Goal: Task Accomplishment & Management: Use online tool/utility

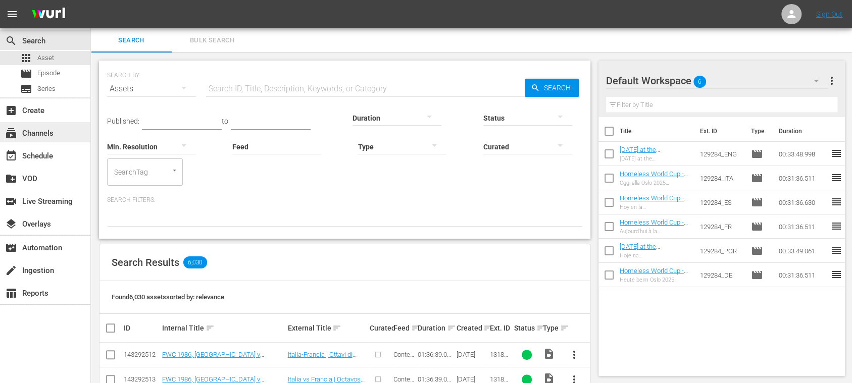
click at [52, 134] on div "subscriptions Channels" at bounding box center [28, 131] width 57 height 9
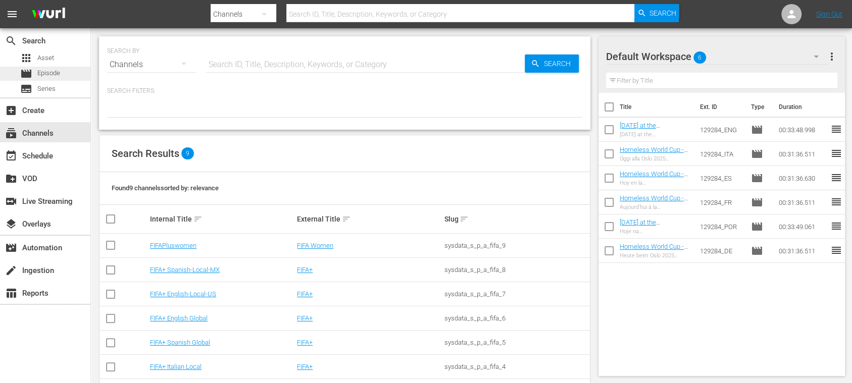
click at [51, 73] on span "Episode" at bounding box center [48, 73] width 23 height 10
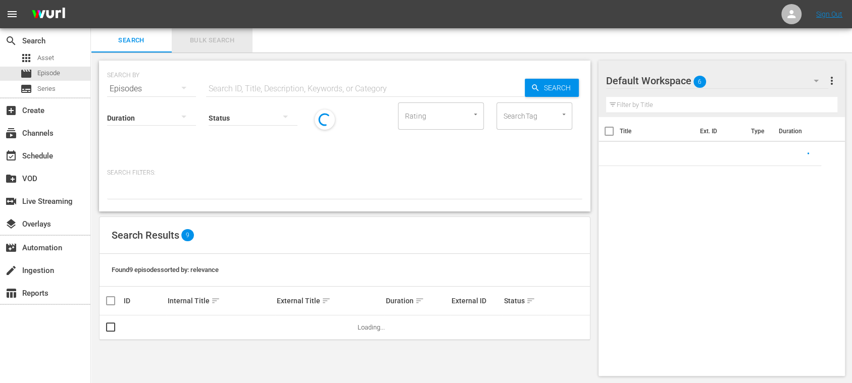
click at [222, 38] on span "Bulk Search" at bounding box center [212, 41] width 69 height 12
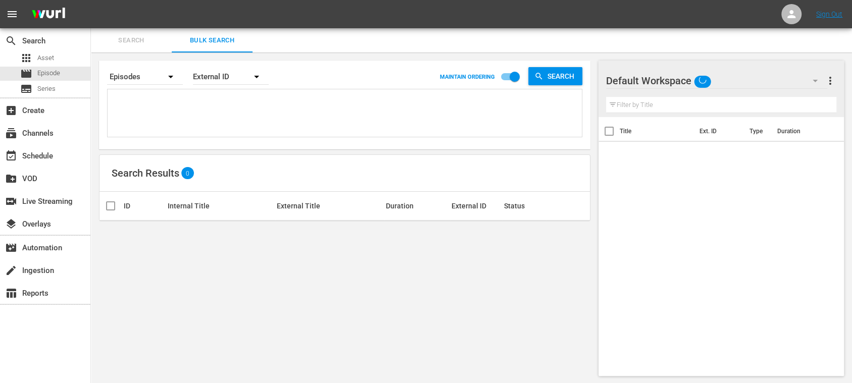
click at [161, 107] on textarea at bounding box center [346, 115] width 472 height 46
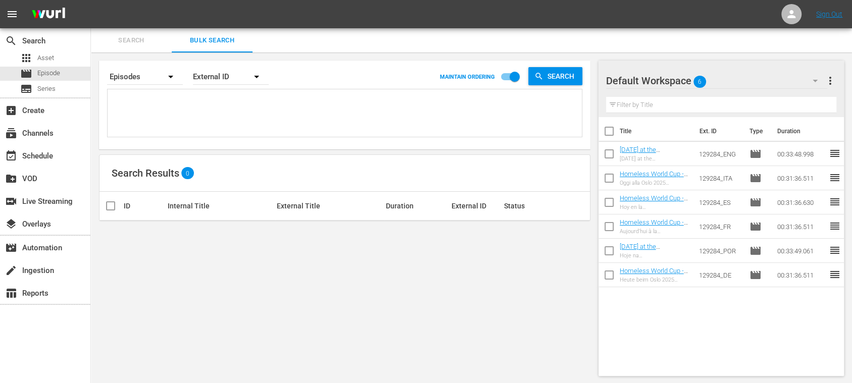
paste textarea "140190_ENG 66275_ENG 66287_ENG 19718_ENG 30123_ENG"
type textarea "140190_ENG 66275_ENG 66287_ENG 19718_ENG 30123_ENG"
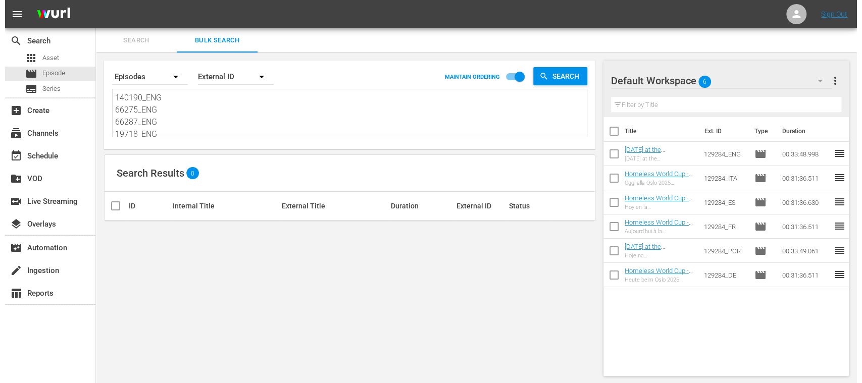
scroll to position [1, 0]
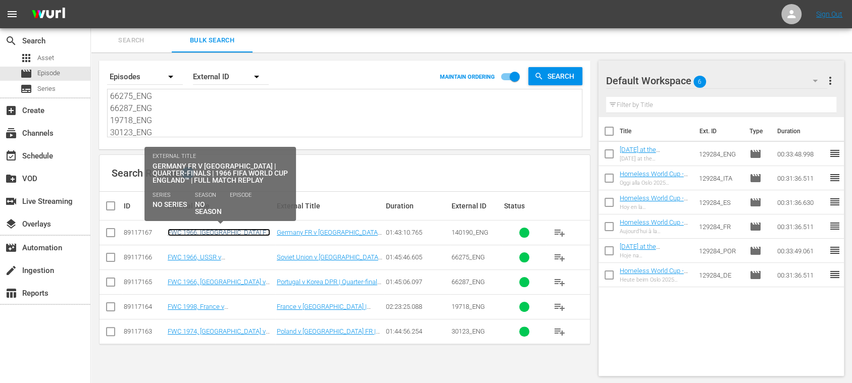
click at [223, 231] on link "FWC 1966, [GEOGRAPHIC_DATA] FR v [GEOGRAPHIC_DATA], Quarter-Finals - FMR (EN)" at bounding box center [219, 240] width 102 height 23
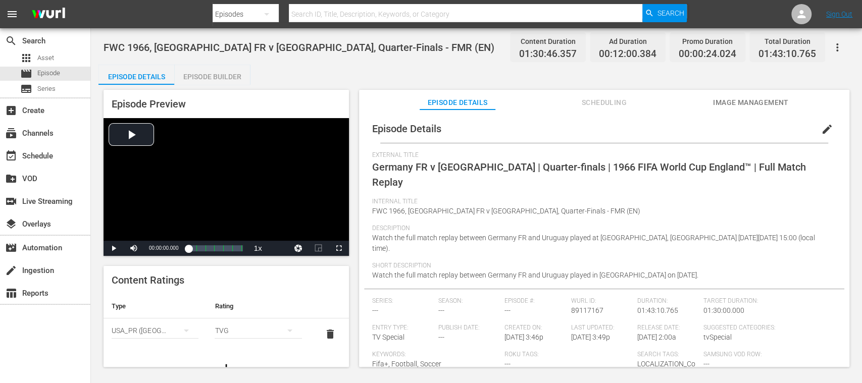
click at [747, 104] on span "Image Management" at bounding box center [751, 102] width 76 height 13
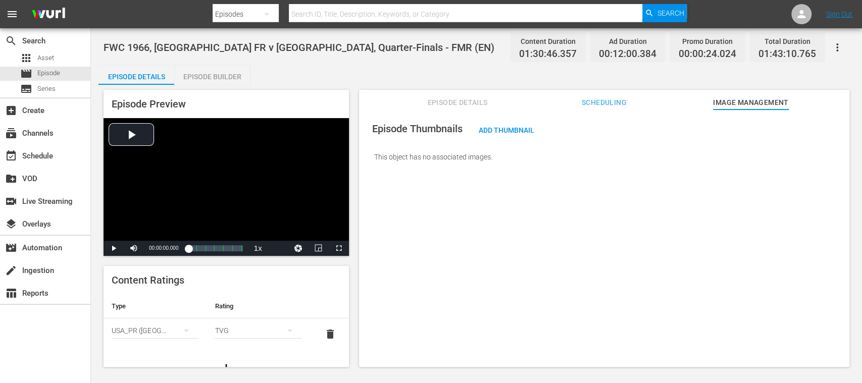
click at [448, 96] on span "Episode Details" at bounding box center [458, 102] width 76 height 13
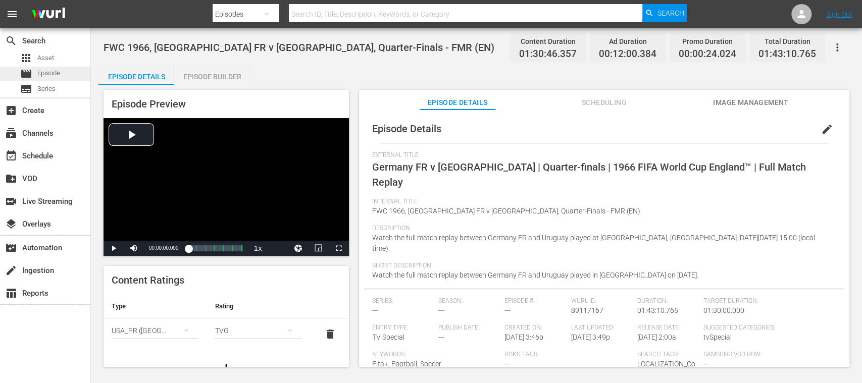
click at [54, 71] on span "Episode" at bounding box center [48, 73] width 23 height 10
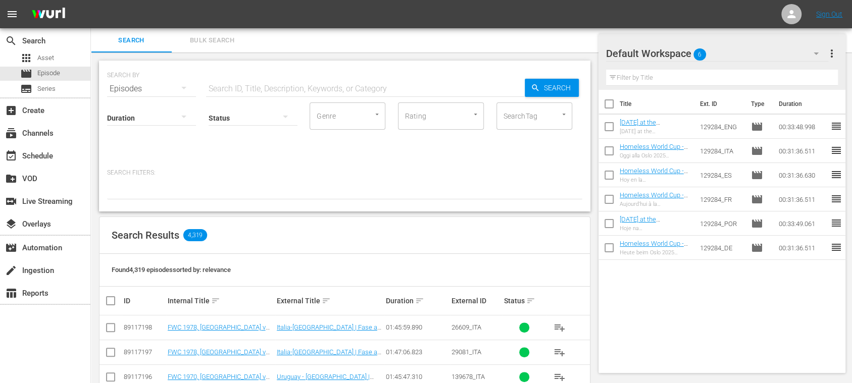
scroll to position [179, 0]
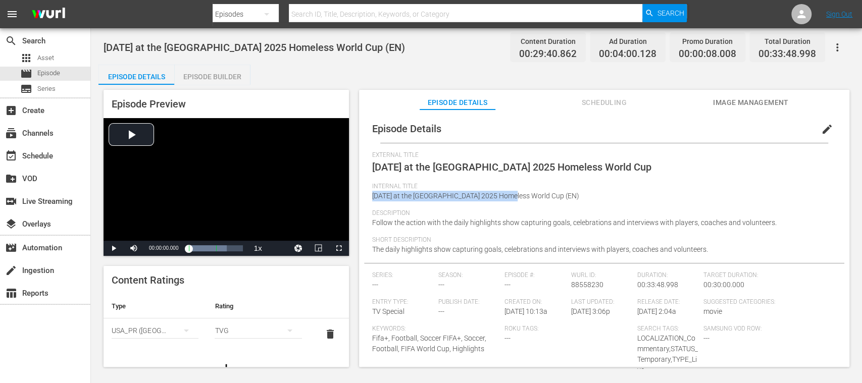
click at [51, 73] on span "Episode" at bounding box center [48, 73] width 23 height 10
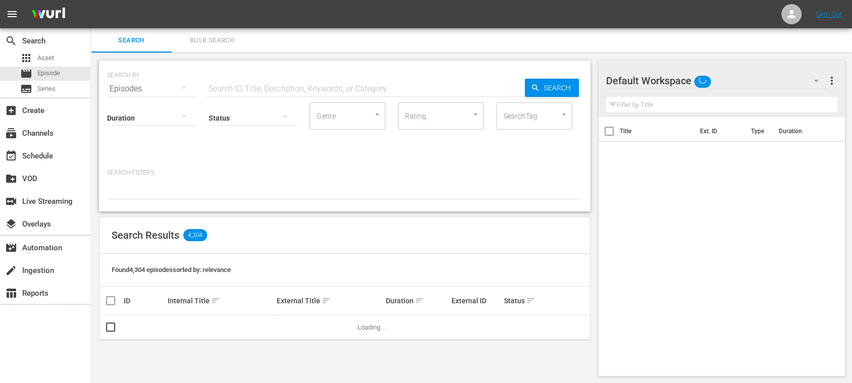
click at [216, 39] on span "Bulk Search" at bounding box center [212, 41] width 69 height 12
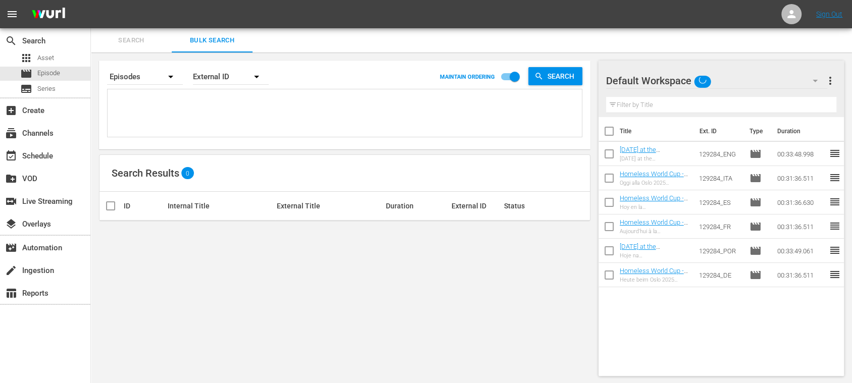
click at [197, 103] on textarea at bounding box center [346, 115] width 472 height 46
paste textarea "External ID 6_pbfoHCgkKDwOONgL5s2g_FR 137487_FR 64220_FR 64454_FR 64325_FR"
type textarea "External ID 6_pbfoHCgkKDwOONgL5s2g_FR 137487_FR 64220_FR 64454_FR 64325_FR"
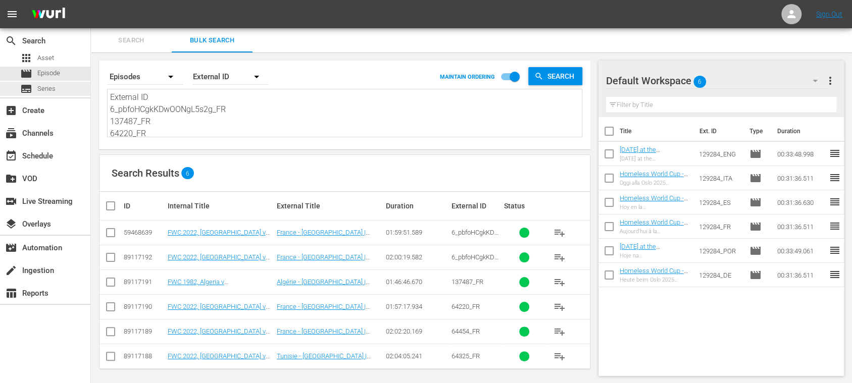
drag, startPoint x: 178, startPoint y: 98, endPoint x: 64, endPoint y: 93, distance: 114.2
click at [91, 0] on div "search Search apps Asset movie Episode subtitles Series add_box Create subscrip…" at bounding box center [471, 0] width 761 height 0
type textarea "6_pbfoHCgkKDwOONgL5s2g_FR 137487_FR 64220_FR 64454_FR 64325_FR"
click at [110, 107] on textarea "6_pbfoHCgkKDwOONgL5s2g_FR 137487_FR 64220_FR 64454_FR 64325_FR" at bounding box center [346, 114] width 472 height 46
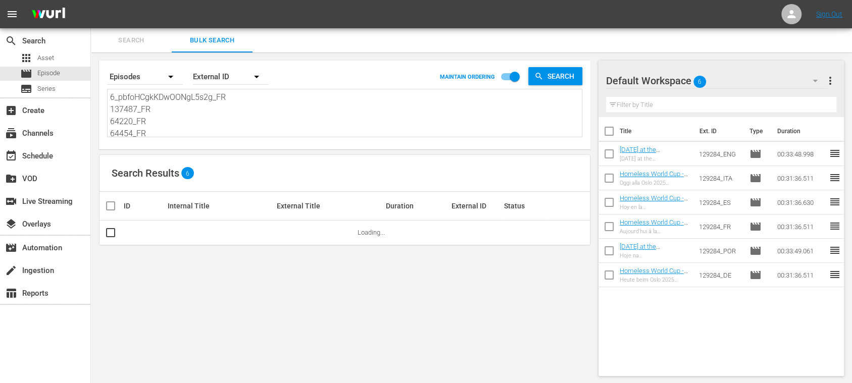
type textarea "6_pbfoHCgkKDwOONgL5s2g_FR 137487_FR 64220_FR 64454_FR 64325_FR"
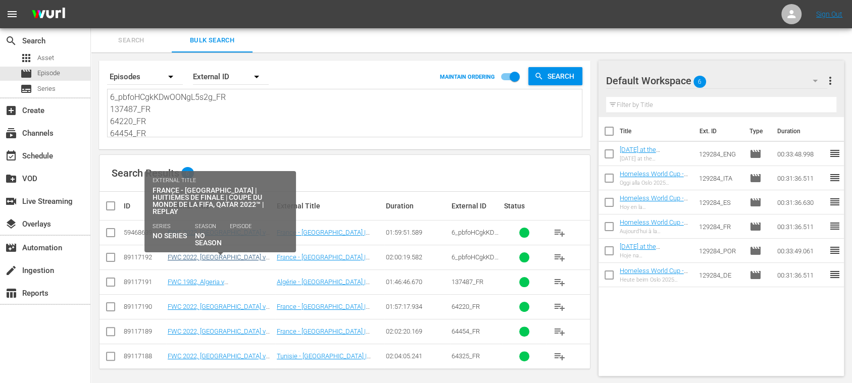
type textarea "6_pbfoHCgkKDwOONgL5s2g_FR 137487_FR 64220_FR 64454_FR 64325_FR"
click at [191, 256] on link "FWC 2022, [GEOGRAPHIC_DATA] v [GEOGRAPHIC_DATA], Round of 16 - FMR (FR)" at bounding box center [218, 264] width 101 height 23
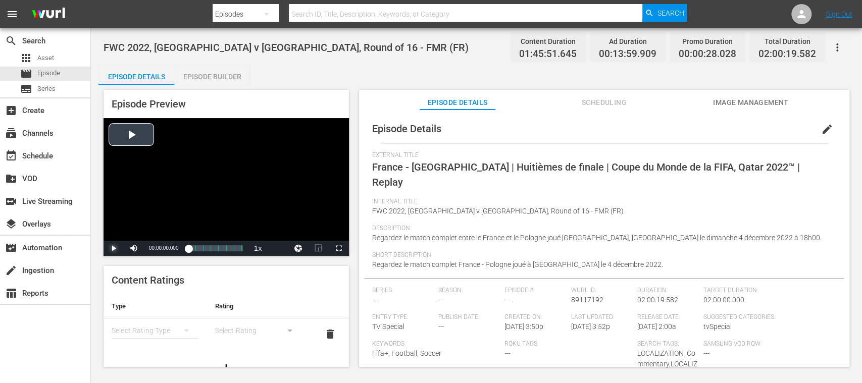
click at [114, 248] on span "Video Player" at bounding box center [114, 248] width 0 height 0
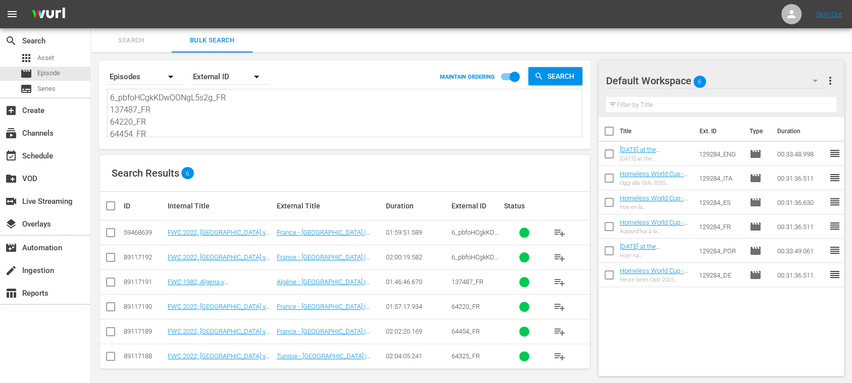
click at [112, 233] on input "checkbox" at bounding box center [111, 235] width 12 height 12
checkbox input "true"
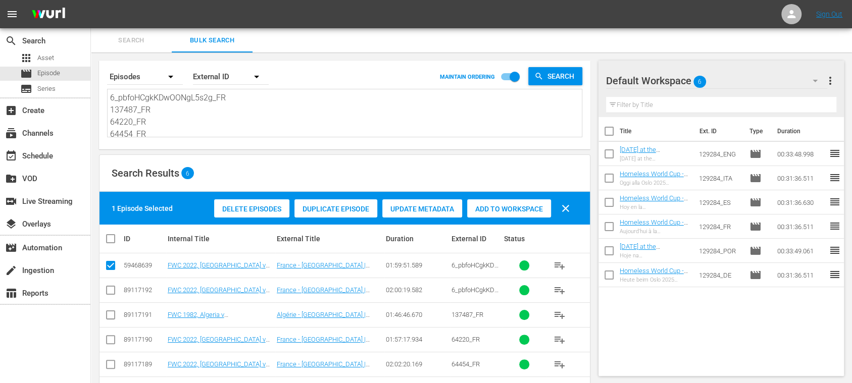
click at [250, 210] on span "Delete Episodes" at bounding box center [251, 209] width 75 height 8
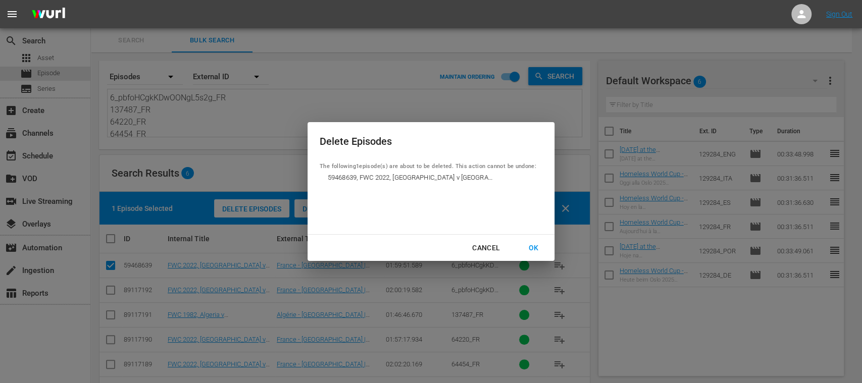
click at [533, 246] on div "OK" at bounding box center [533, 248] width 26 height 13
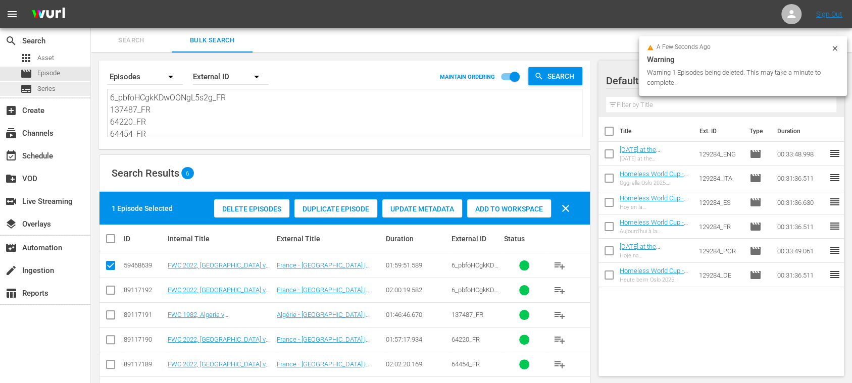
click at [51, 88] on span "Series" at bounding box center [46, 89] width 18 height 10
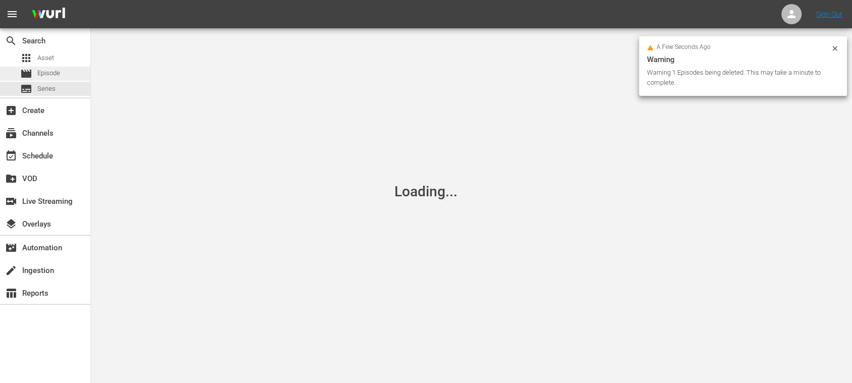
click at [57, 75] on span "Episode" at bounding box center [48, 73] width 23 height 10
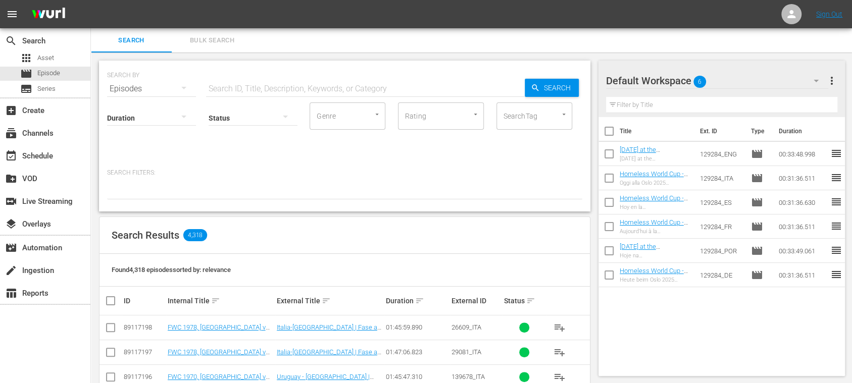
click at [215, 42] on span "Bulk Search" at bounding box center [212, 41] width 69 height 12
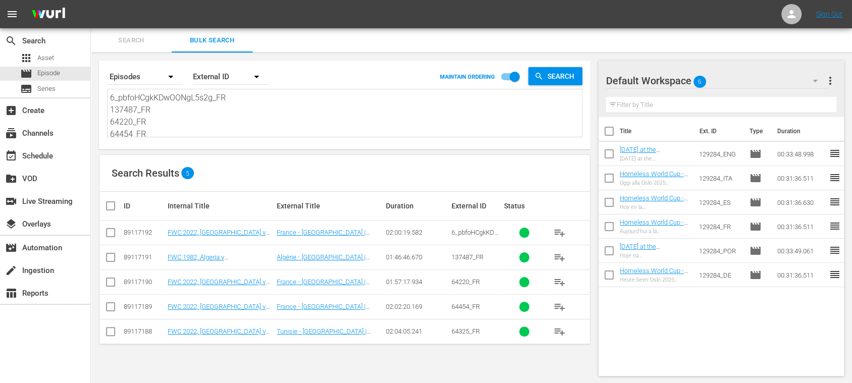
scroll to position [14, 0]
drag, startPoint x: 222, startPoint y: 145, endPoint x: 399, endPoint y: 158, distance: 177.7
click at [337, 184] on div "Search By Episodes Order By External ID MAINTAIN ORDERING Search 6_pbfoHCgkKDwO…" at bounding box center [344, 219] width 507 height 332
paste textarea "26609_ITA 29081_ITA 139678_ITA 32918_ITA 29118_ITA"
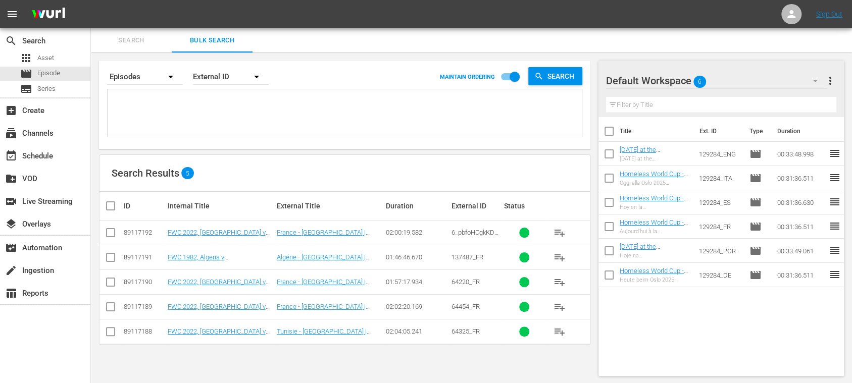
type textarea "26609_ITA 29081_ITA 139678_ITA 32918_ITA 29118_ITA"
click at [53, 72] on span "Episode" at bounding box center [48, 73] width 23 height 10
